Goal: Task Accomplishment & Management: Use online tool/utility

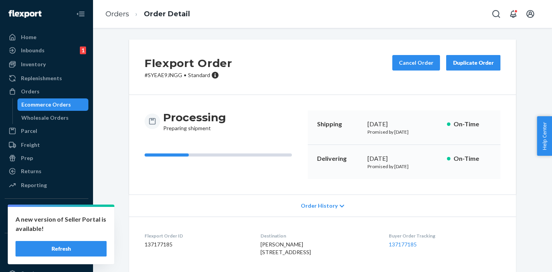
scroll to position [67, 0]
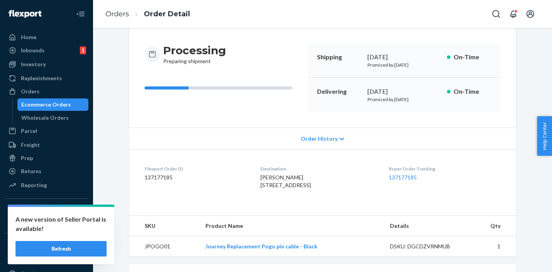
click at [37, 102] on div "Ecommerce Orders" at bounding box center [46, 105] width 50 height 8
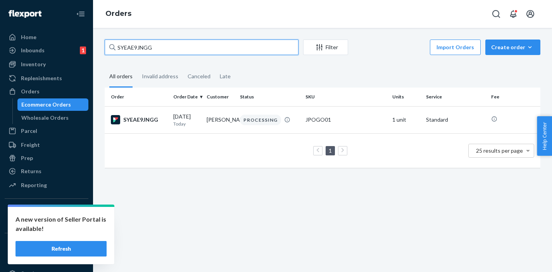
click at [139, 49] on input "SYEAE9JNGG" at bounding box center [202, 47] width 194 height 15
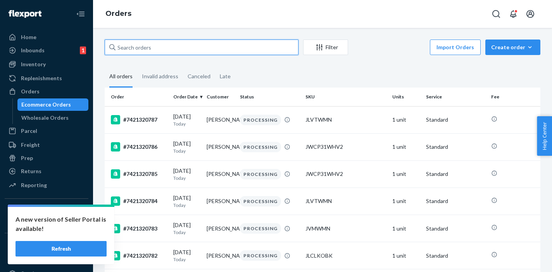
paste input "7421319899"
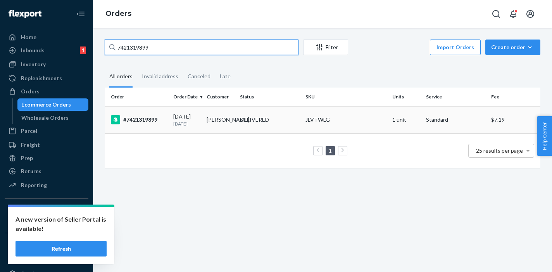
type input "7421319899"
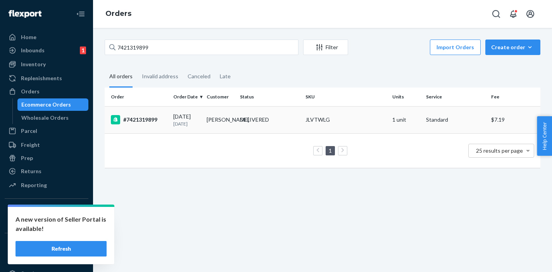
click at [149, 120] on div "#7421319899" at bounding box center [139, 119] width 56 height 9
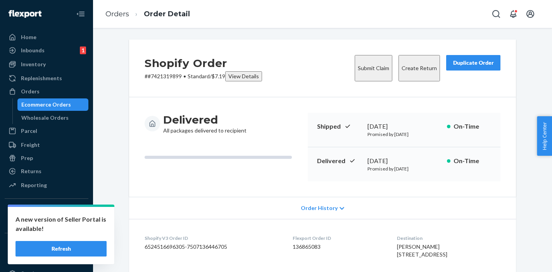
click at [399, 65] on button "Create Return" at bounding box center [418, 68] width 41 height 26
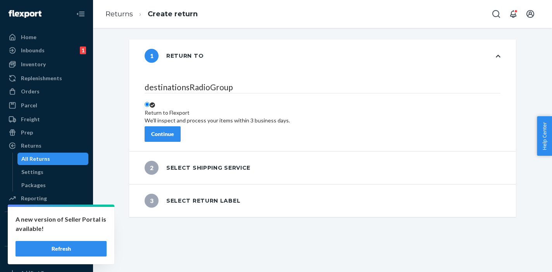
click at [174, 131] on div "Continue" at bounding box center [162, 134] width 23 height 8
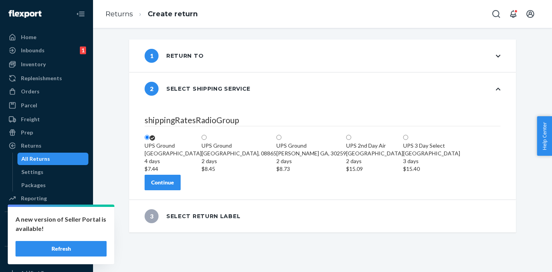
click at [174, 186] on div "Continue" at bounding box center [162, 183] width 23 height 8
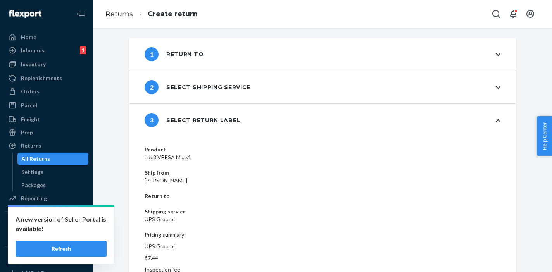
scroll to position [11, 0]
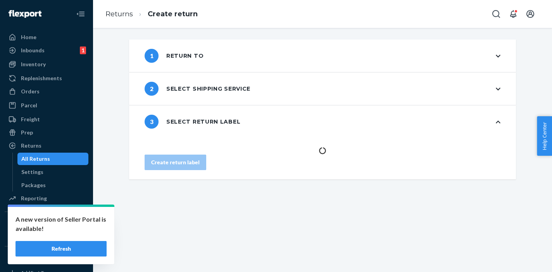
scroll to position [0, 0]
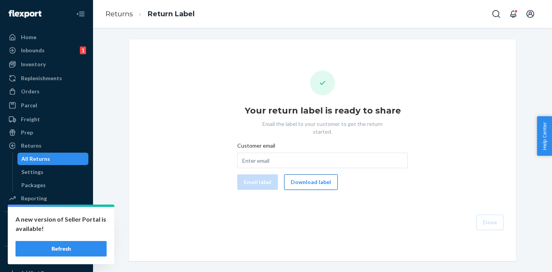
click at [309, 176] on button "Download label" at bounding box center [310, 181] width 53 height 15
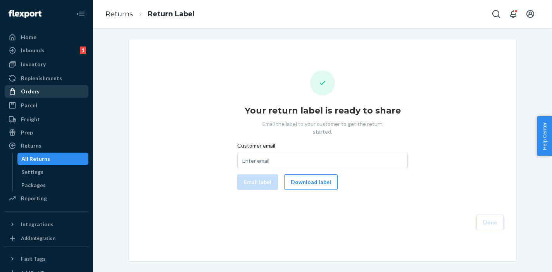
click at [33, 93] on div "Orders" at bounding box center [30, 92] width 19 height 8
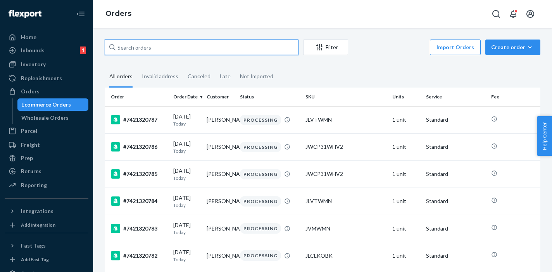
click at [143, 50] on input "text" at bounding box center [202, 47] width 194 height 15
paste input "#7421320125"
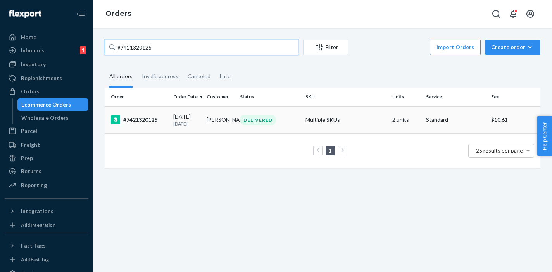
type input "#7421320125"
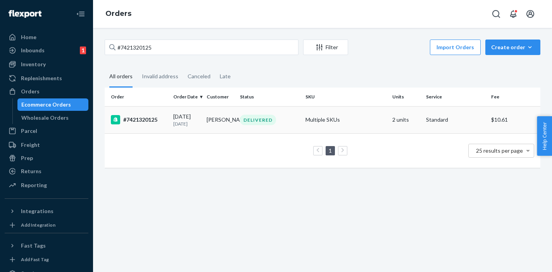
click at [139, 122] on div "#7421320125" at bounding box center [139, 119] width 56 height 9
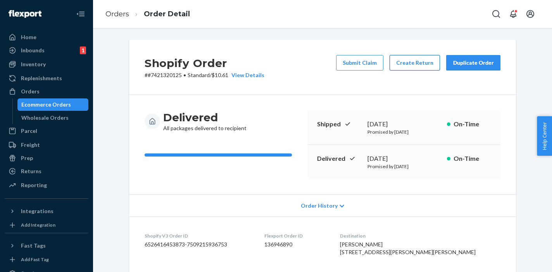
click at [421, 64] on button "Create Return" at bounding box center [414, 62] width 50 height 15
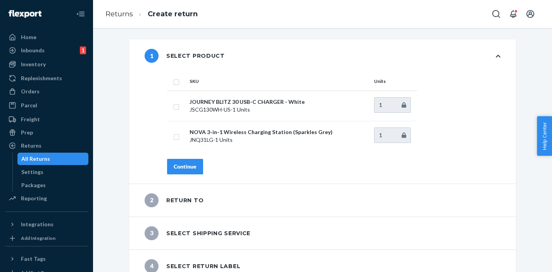
click at [173, 81] on input "checkbox" at bounding box center [176, 81] width 6 height 8
checkbox input "true"
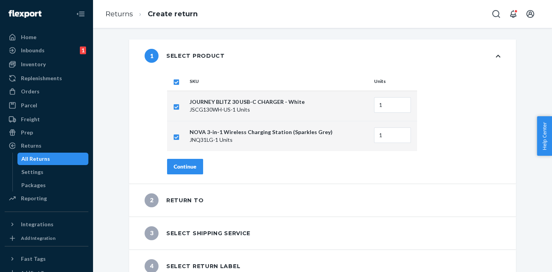
click at [180, 161] on button "Continue" at bounding box center [185, 166] width 36 height 15
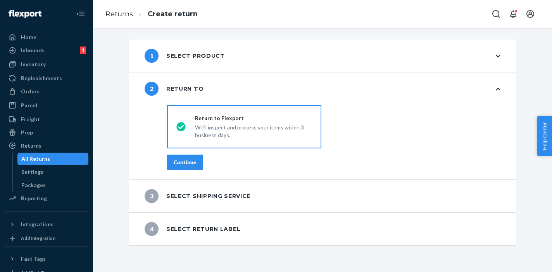
click at [193, 162] on div "Continue" at bounding box center [185, 162] width 23 height 8
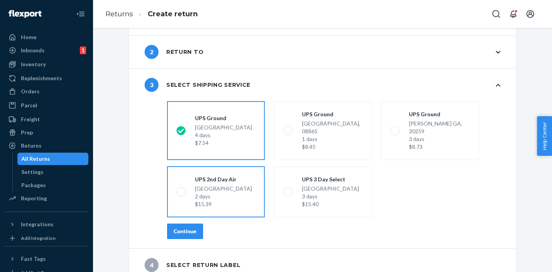
scroll to position [38, 0]
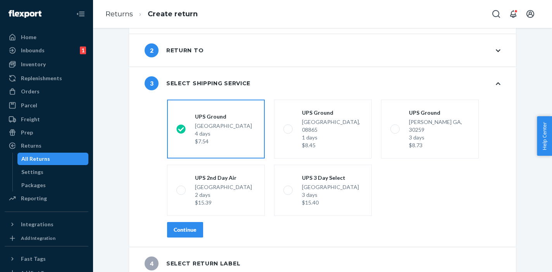
click at [189, 226] on div "Continue" at bounding box center [185, 230] width 23 height 8
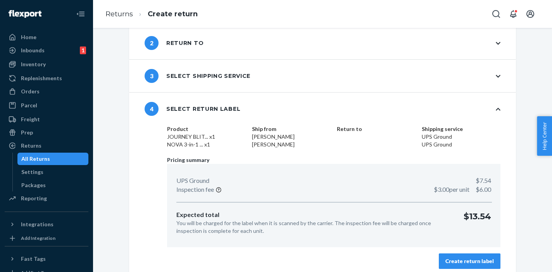
scroll to position [52, 0]
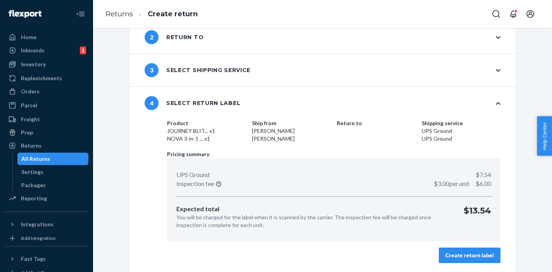
click at [450, 253] on div "Create return label" at bounding box center [469, 255] width 48 height 8
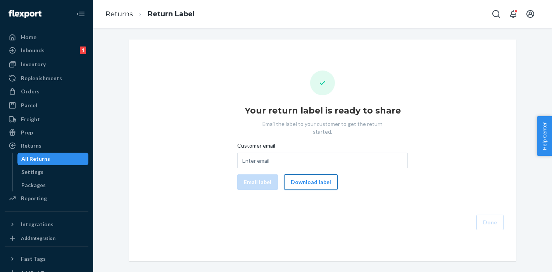
click at [298, 178] on button "Download label" at bounding box center [310, 181] width 53 height 15
